Goal: Information Seeking & Learning: Check status

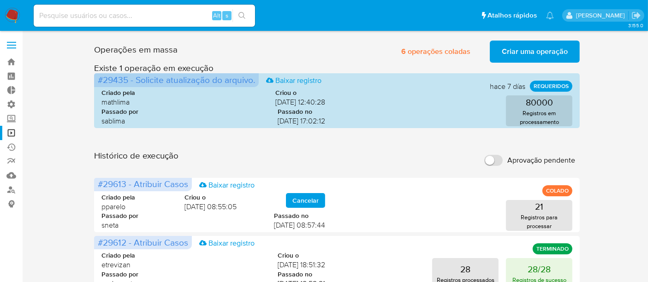
click at [65, 14] on input at bounding box center [144, 16] width 221 height 12
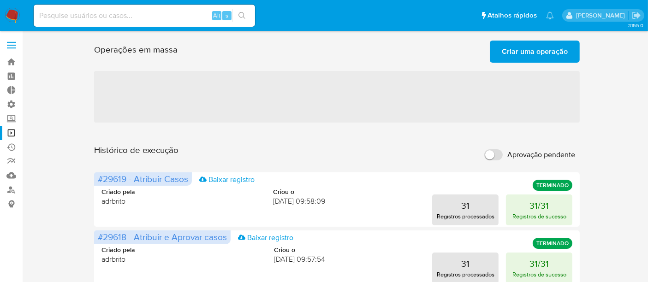
click at [92, 19] on input at bounding box center [144, 16] width 221 height 12
paste input "2147429517"
type input "2147429517"
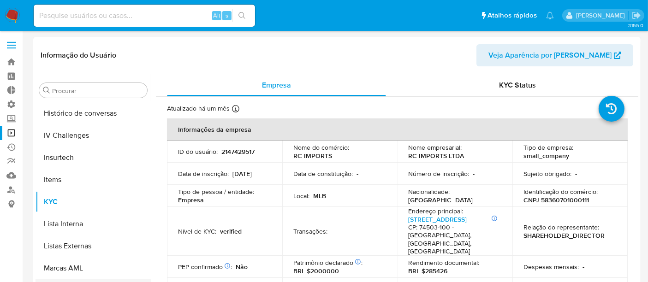
scroll to position [360, 0]
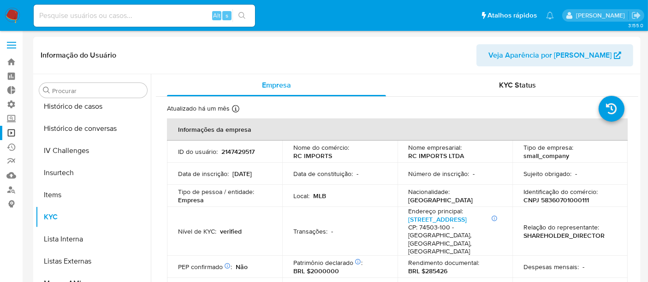
select select "10"
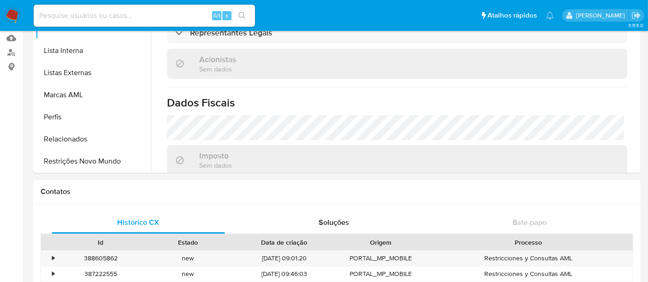
scroll to position [154, 0]
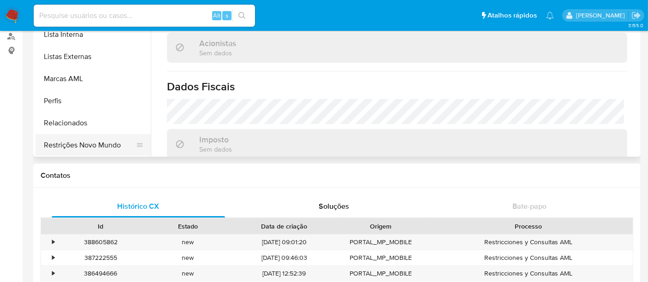
click at [89, 147] on button "Restrições Novo Mundo" at bounding box center [90, 145] width 108 height 22
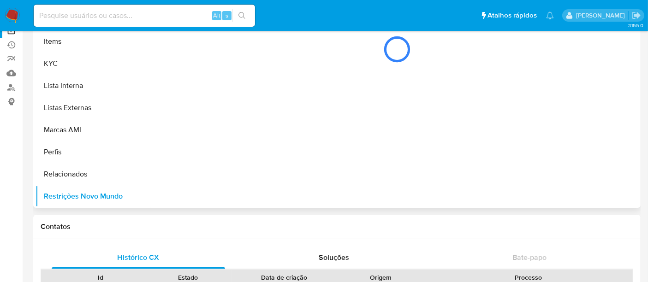
scroll to position [0, 0]
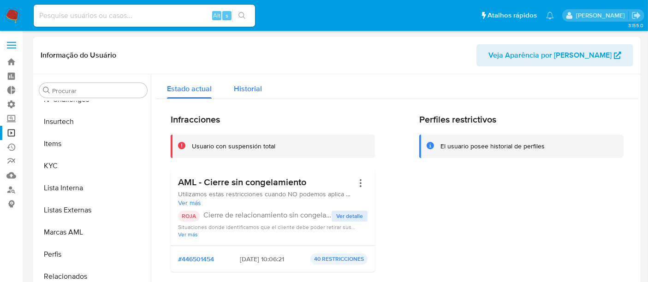
click at [242, 83] on span "Historial" at bounding box center [248, 88] width 28 height 11
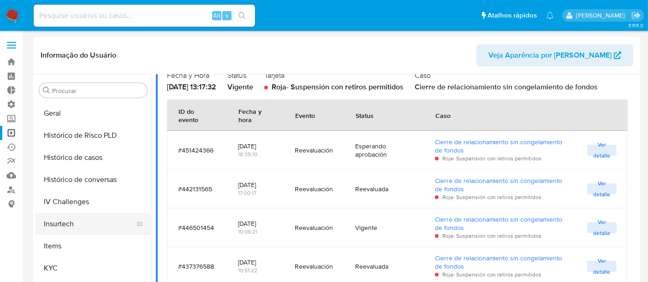
scroll to position [258, 0]
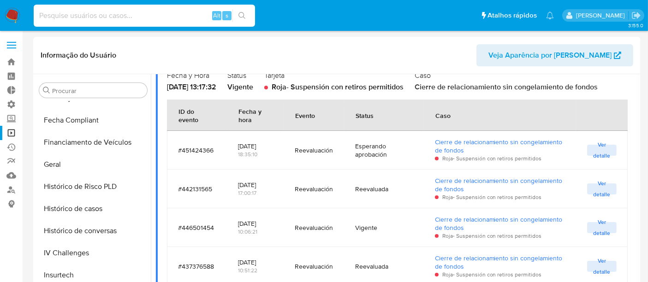
click at [83, 14] on input at bounding box center [144, 16] width 221 height 12
paste input "1672663653"
type input "1672663653"
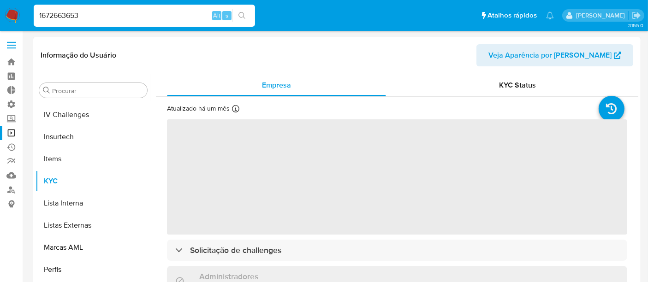
scroll to position [411, 0]
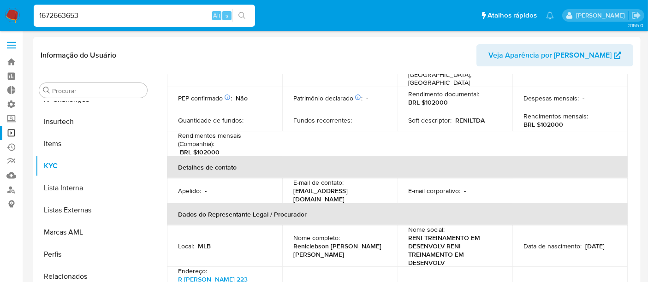
select select "10"
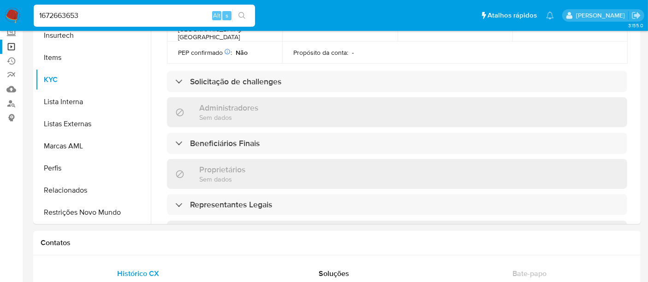
scroll to position [107, 0]
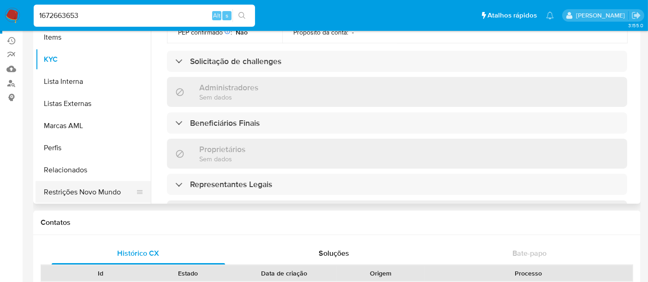
click at [99, 193] on button "Restrições Novo Mundo" at bounding box center [90, 192] width 108 height 22
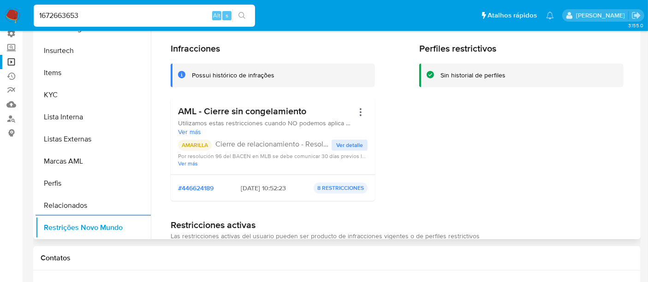
scroll to position [55, 0]
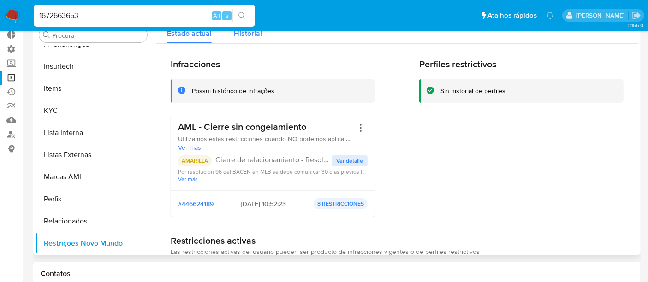
click at [247, 35] on span "Historial" at bounding box center [248, 33] width 28 height 11
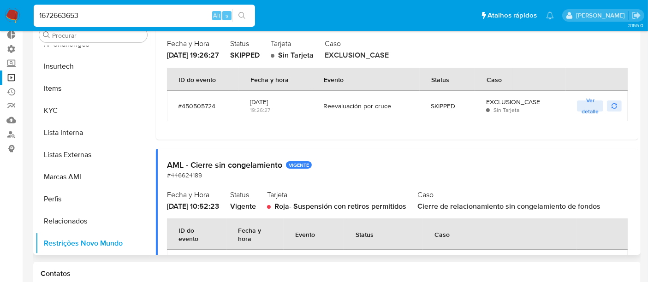
scroll to position [0, 0]
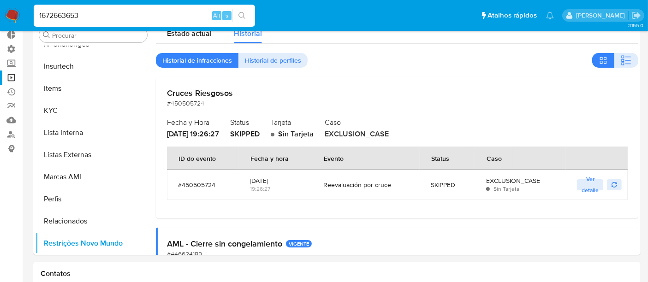
drag, startPoint x: 93, startPoint y: 15, endPoint x: 43, endPoint y: 20, distance: 50.1
click at [43, 20] on input "1672663653" at bounding box center [144, 16] width 221 height 12
type input "1"
paste input "2327027074"
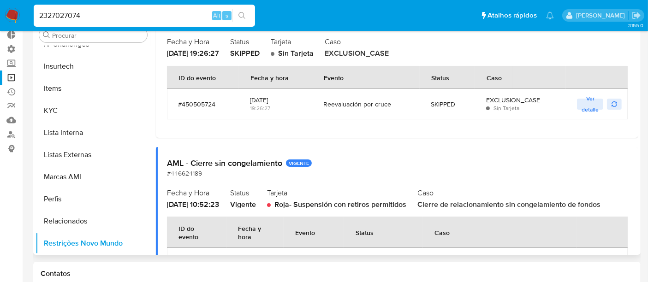
scroll to position [79, 0]
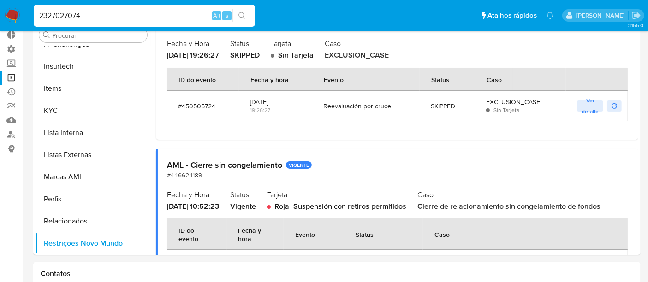
drag, startPoint x: 107, startPoint y: 20, endPoint x: 29, endPoint y: 19, distance: 77.9
click at [29, 19] on nav "Pausado Ver notificaciones 2327027074 Alt s Atalhos rápidos Presiona las siguie…" at bounding box center [324, 15] width 648 height 31
paste input "1234715860"
click at [146, 27] on div "1234715860 Alt s" at bounding box center [144, 16] width 221 height 26
click at [96, 8] on div "1234715860 Alt s" at bounding box center [144, 16] width 221 height 22
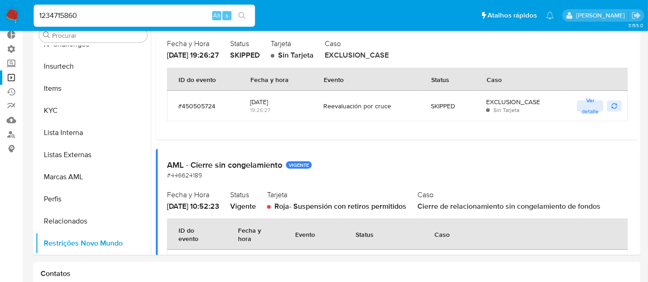
click at [94, 14] on input "1234715860" at bounding box center [144, 16] width 221 height 12
click at [92, 19] on input "123471586" at bounding box center [144, 16] width 221 height 12
drag, startPoint x: 93, startPoint y: 18, endPoint x: 15, endPoint y: 17, distance: 78.4
click at [15, 17] on nav "Pausado Ver notificaciones 123471586 Alt s Atalhos rápidos Presiona las siguien…" at bounding box center [324, 15] width 648 height 31
paste input "1234715860"
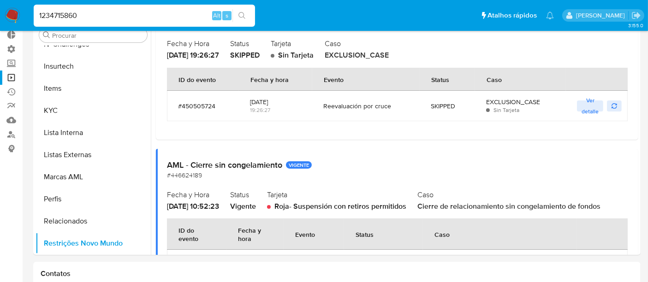
type input "1234715860"
click at [242, 14] on icon "search-icon" at bounding box center [241, 15] width 7 height 7
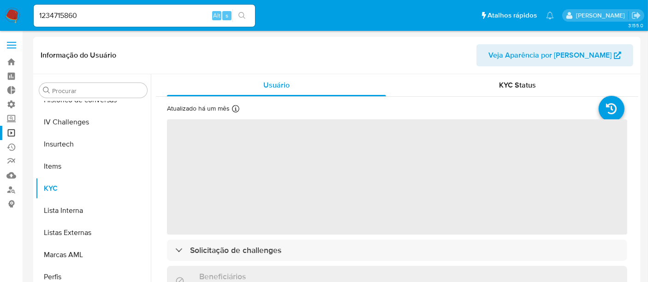
scroll to position [411, 0]
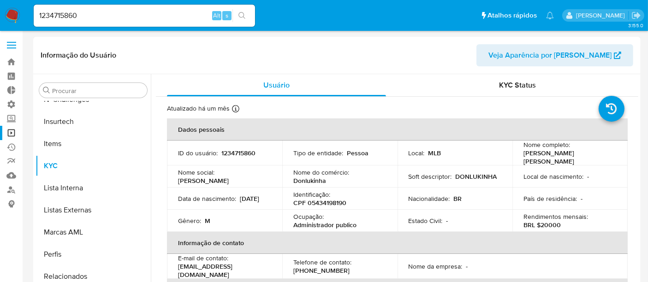
select select "10"
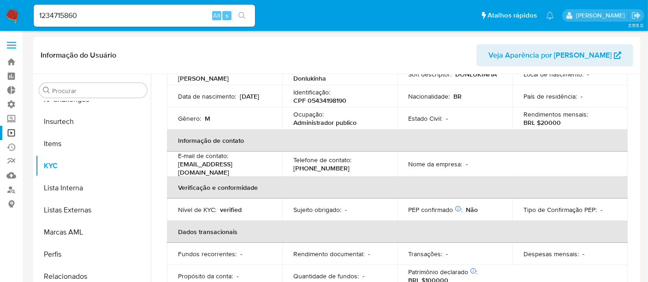
scroll to position [89, 0]
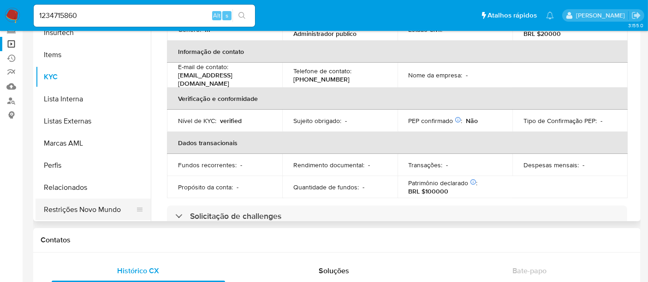
click at [87, 209] on button "Restrições Novo Mundo" at bounding box center [90, 210] width 108 height 22
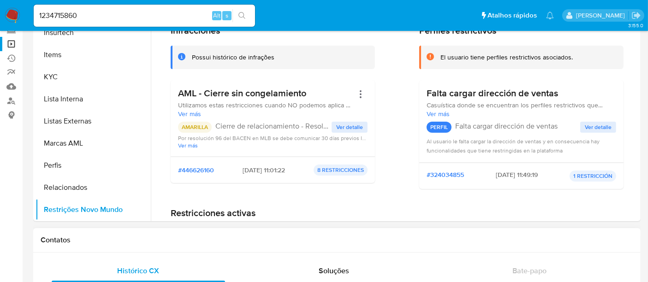
scroll to position [0, 0]
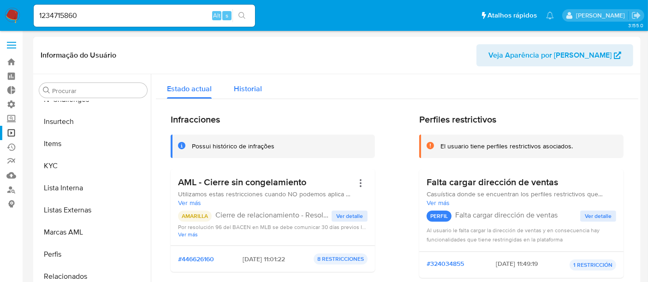
click at [243, 94] on span "Historial" at bounding box center [248, 88] width 28 height 11
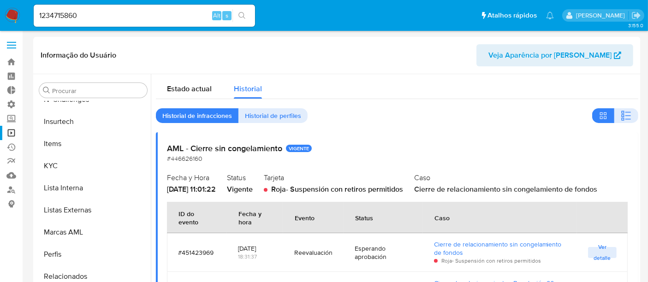
click at [92, 22] on div "1234715860 Alt s" at bounding box center [144, 16] width 221 height 22
drag, startPoint x: 97, startPoint y: 16, endPoint x: 5, endPoint y: 23, distance: 92.5
click at [0, 23] on nav "Pausado Ver notificaciones 1234715860 Alt s Atalhos rápidos Presiona las siguie…" at bounding box center [324, 15] width 648 height 31
click at [9, 132] on link "Operações em massa" at bounding box center [55, 133] width 110 height 14
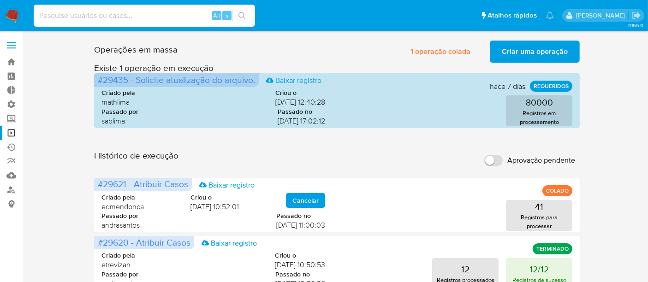
click at [62, 17] on input at bounding box center [144, 16] width 221 height 12
paste input "2473231471"
type input "2473231471"
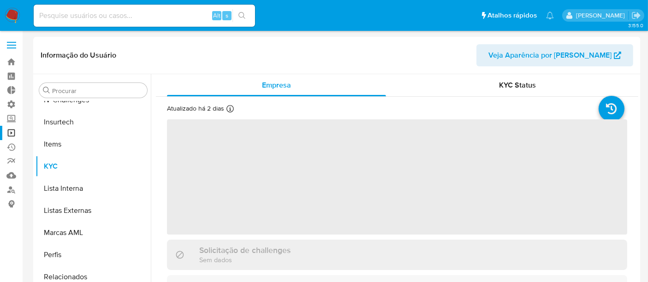
scroll to position [411, 0]
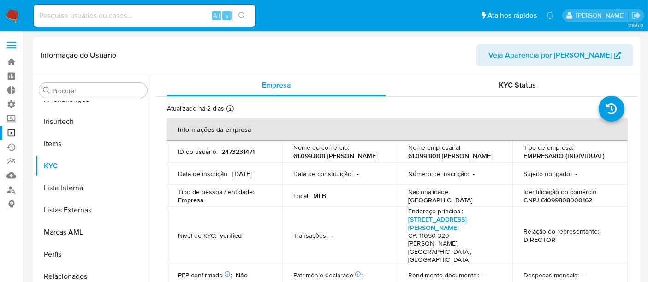
select select "10"
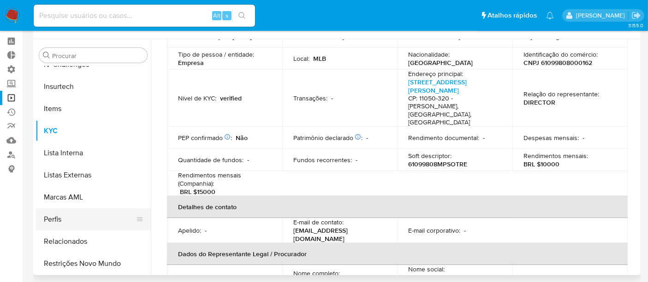
scroll to position [51, 0]
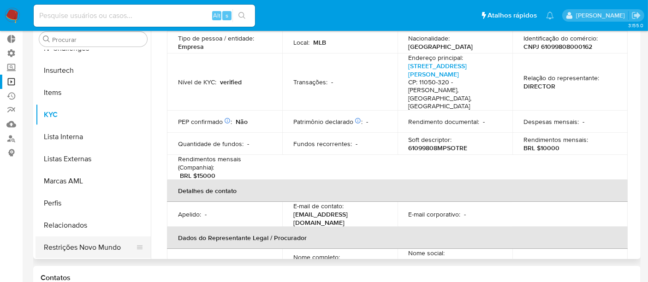
click at [98, 249] on button "Restrições Novo Mundo" at bounding box center [90, 248] width 108 height 22
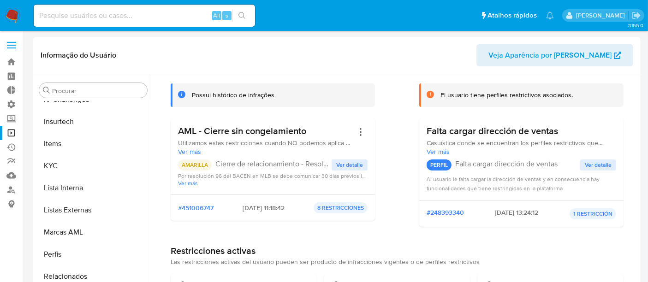
click at [347, 166] on span "Ver detalle" at bounding box center [349, 164] width 27 height 9
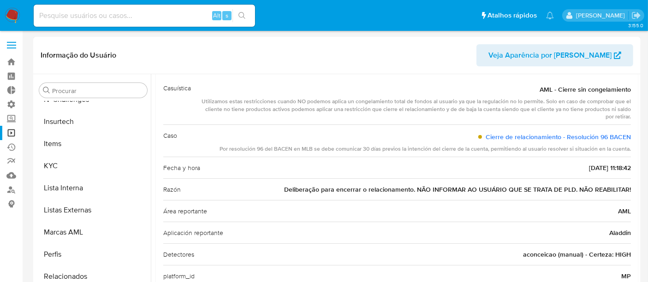
scroll to position [0, 0]
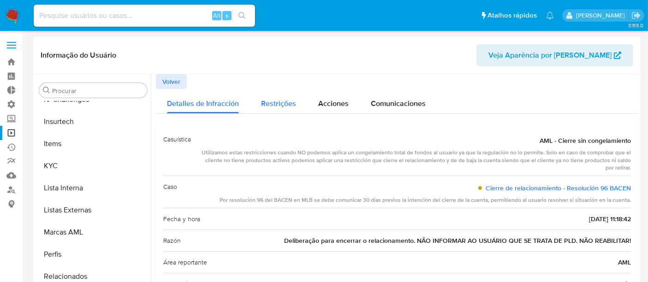
click at [271, 105] on span "Restrições" at bounding box center [278, 103] width 35 height 11
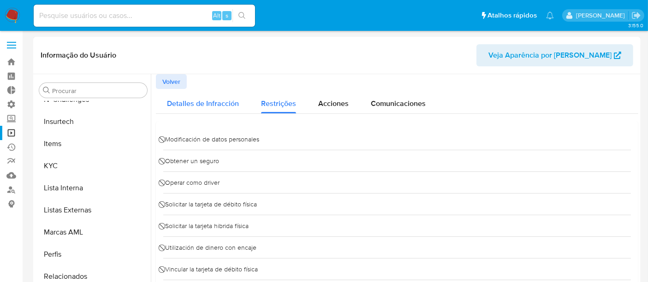
click at [198, 104] on span "Detalles de Infracción" at bounding box center [203, 103] width 72 height 11
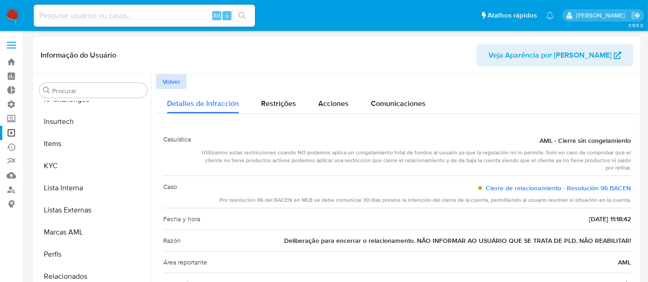
click at [171, 82] on span "Volver" at bounding box center [171, 81] width 18 height 13
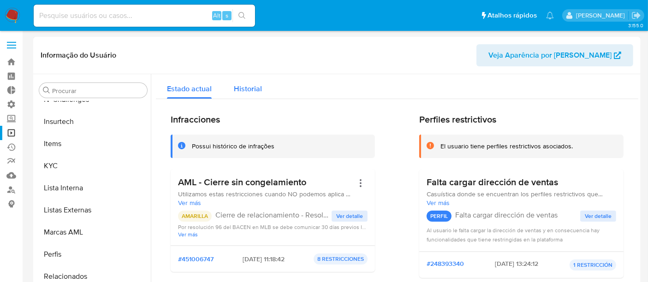
click at [248, 93] on span "Historial" at bounding box center [248, 88] width 28 height 11
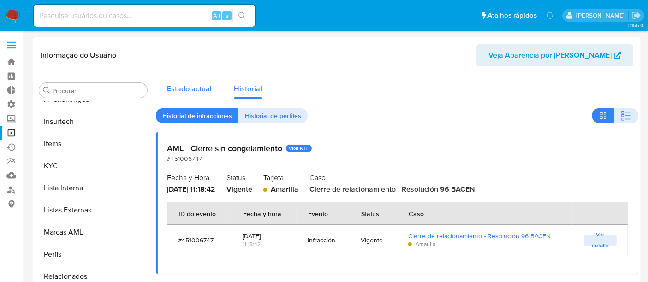
click at [163, 88] on button "Estado actual" at bounding box center [189, 86] width 67 height 24
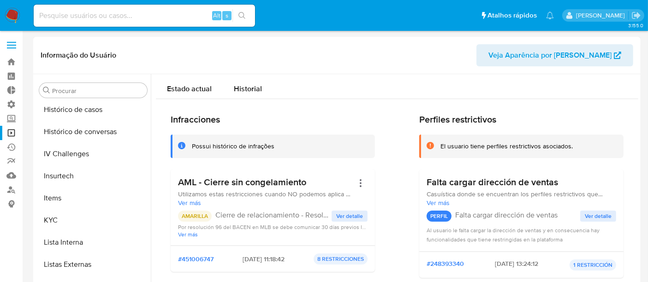
scroll to position [309, 0]
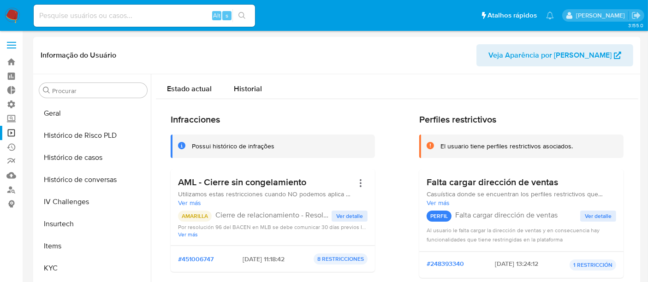
click at [72, 12] on input at bounding box center [144, 16] width 221 height 12
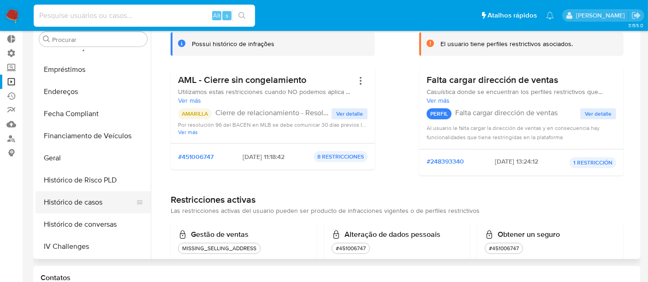
scroll to position [207, 0]
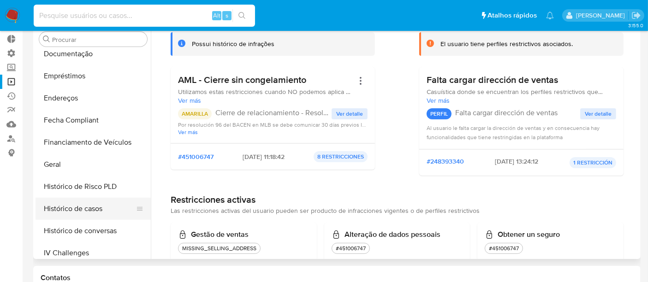
click at [72, 203] on button "Histórico de casos" at bounding box center [90, 209] width 108 height 22
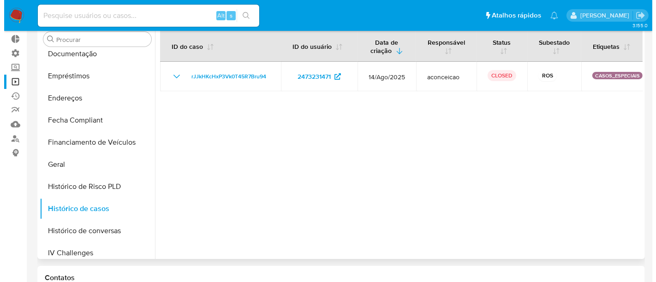
scroll to position [0, 0]
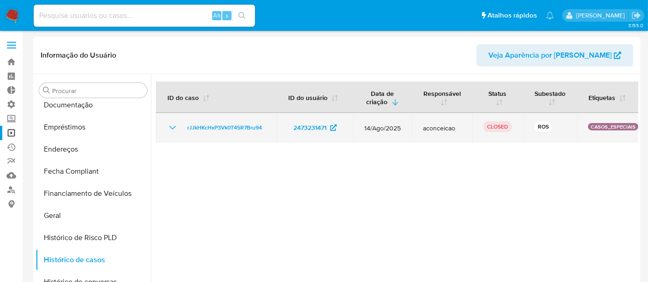
click at [174, 130] on icon "Mostrar/Ocultar" at bounding box center [172, 127] width 11 height 11
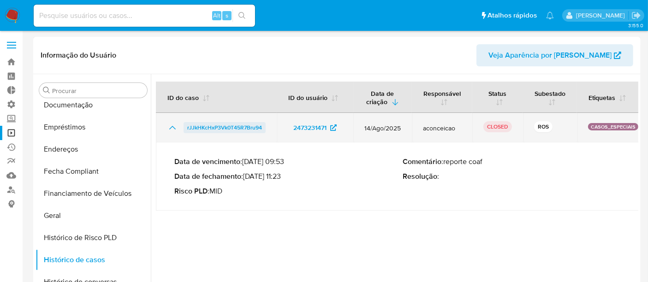
click at [209, 128] on span "rJJkHKcHxP3Vk0T45R7Bru94" at bounding box center [224, 127] width 75 height 11
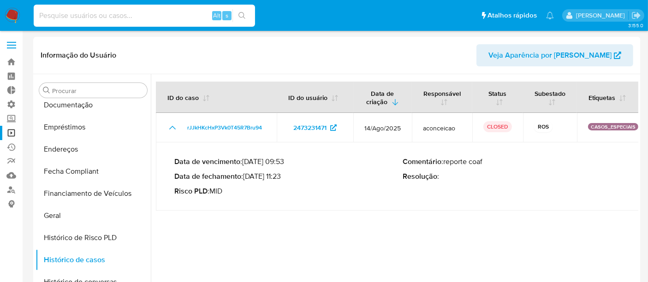
click at [84, 16] on input at bounding box center [144, 16] width 221 height 12
paste input "263672480"
type input "263672480"
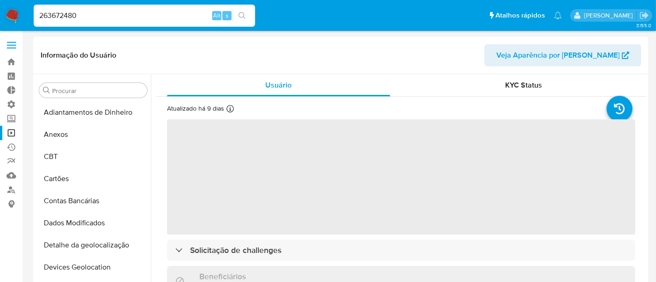
select select "10"
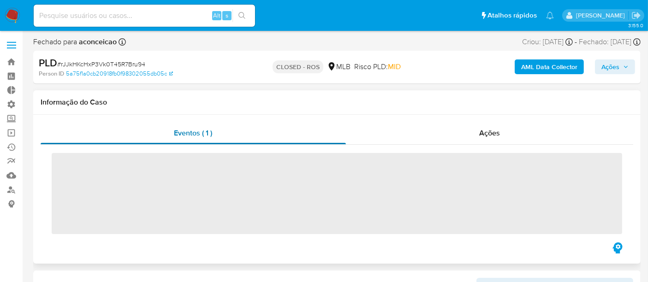
scroll to position [411, 0]
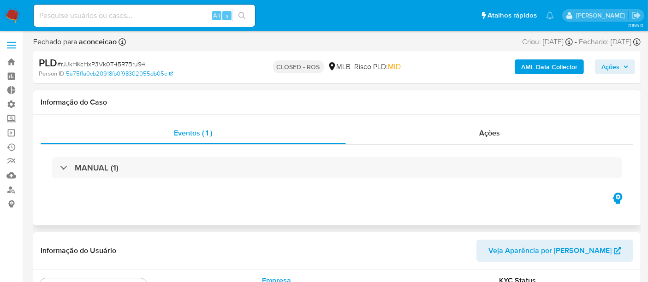
select select "10"
drag, startPoint x: 61, startPoint y: 64, endPoint x: 147, endPoint y: 66, distance: 85.8
click at [147, 66] on div "PLD # rJJkHKcHxP3Vk0T45R7Bru94" at bounding box center [137, 63] width 196 height 14
copy span "rJJkHKcHxP3Vk0T45R7Bru94"
